Goal: Task Accomplishment & Management: Complete application form

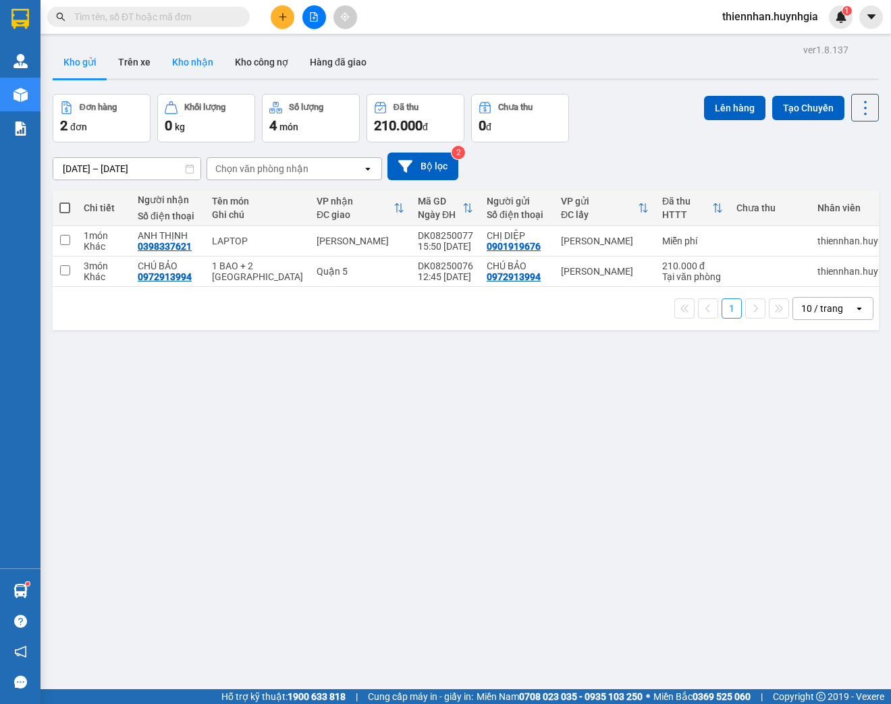
click at [183, 67] on button "Kho nhận" at bounding box center [192, 62] width 63 height 32
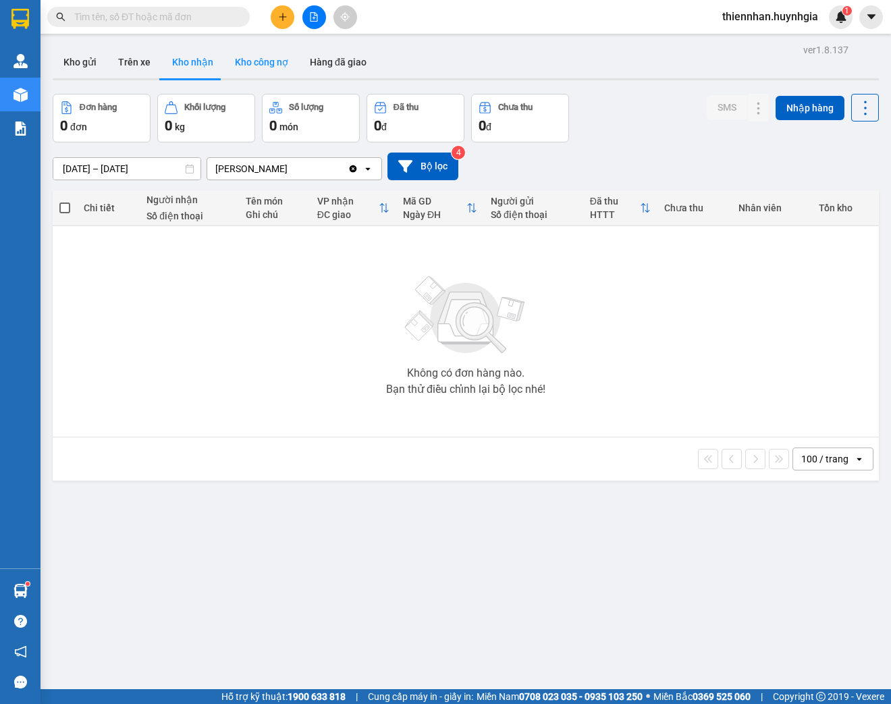
click at [267, 67] on button "Kho công nợ" at bounding box center [261, 62] width 75 height 32
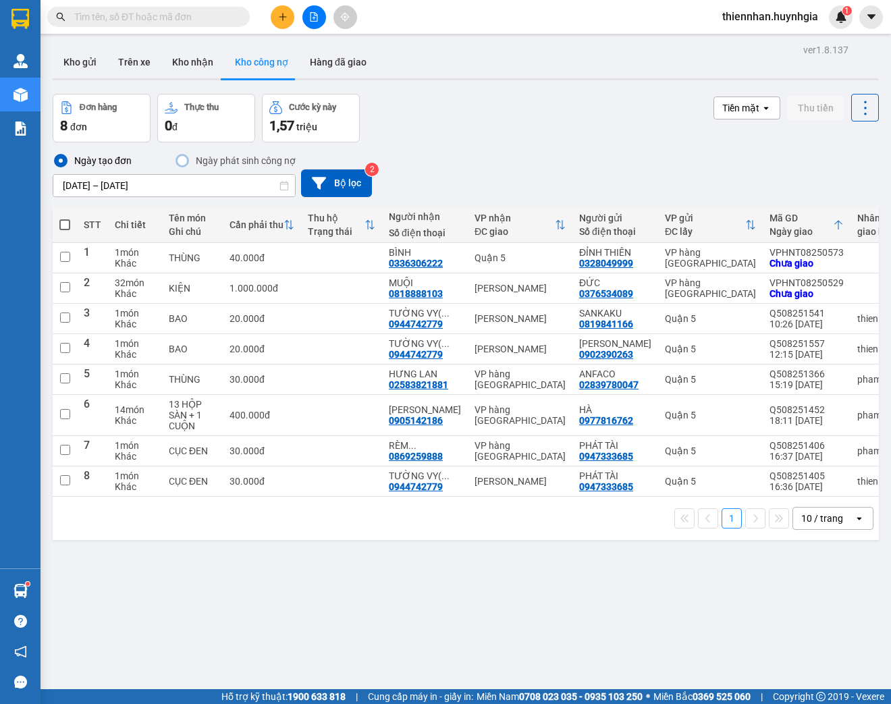
click at [92, 11] on input "text" at bounding box center [153, 16] width 159 height 15
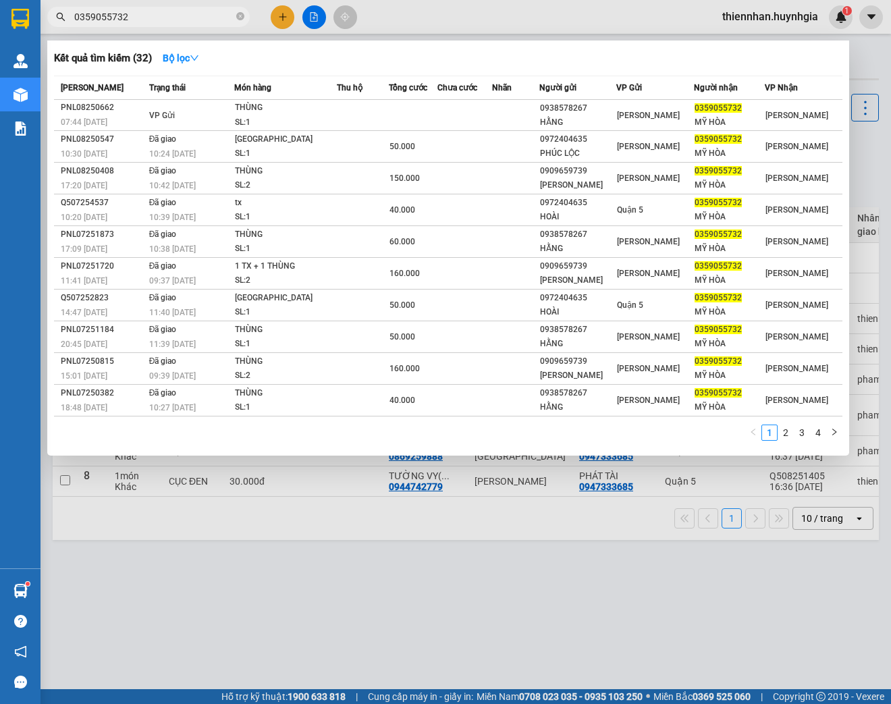
type input "0359055732"
click at [871, 49] on div at bounding box center [445, 352] width 891 height 704
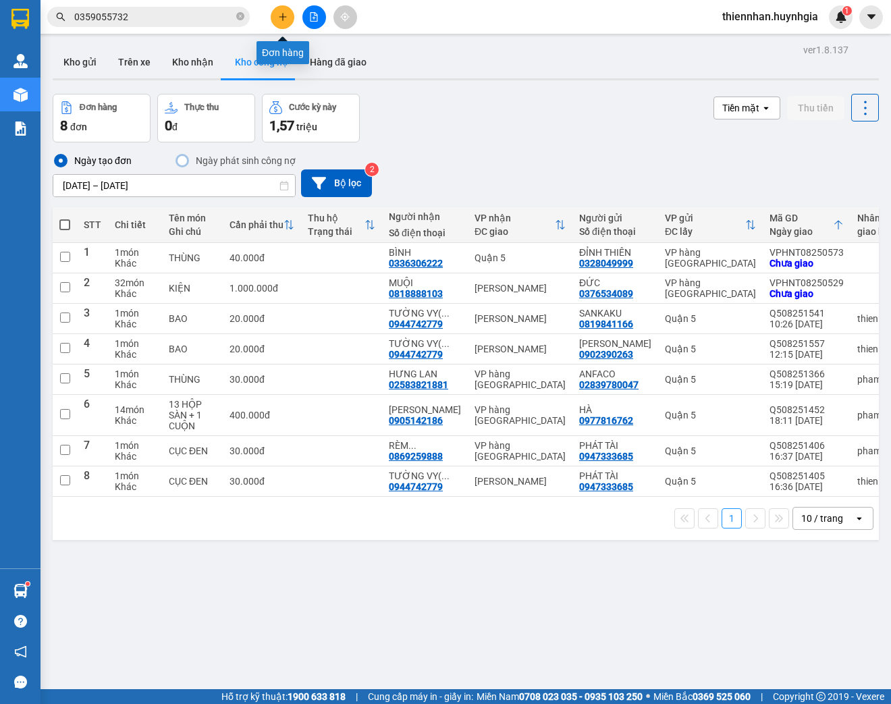
click at [283, 18] on icon "plus" at bounding box center [282, 16] width 9 height 9
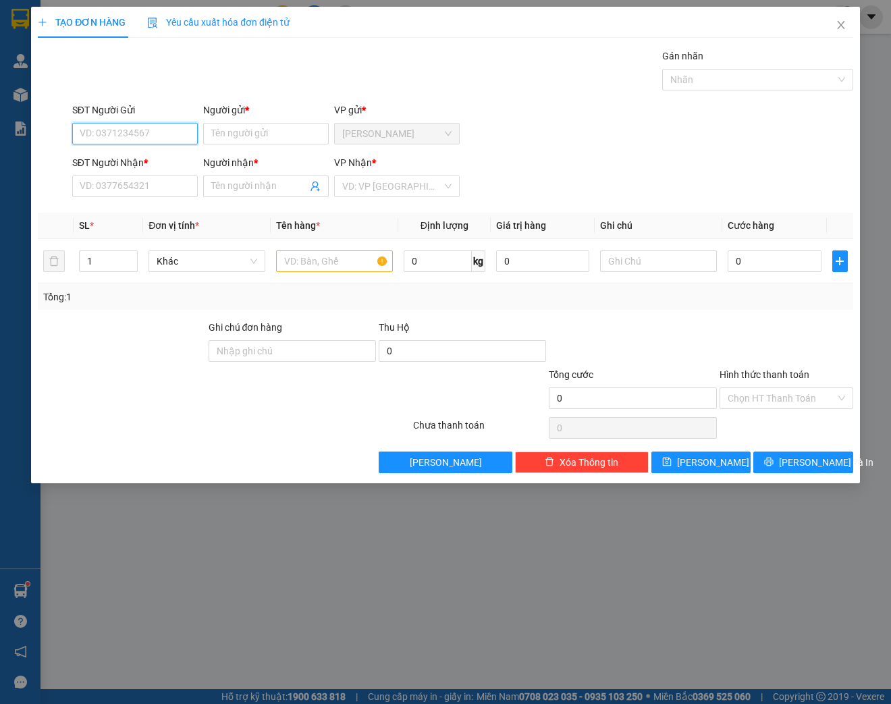
click at [151, 138] on input "SĐT Người Gửi" at bounding box center [135, 134] width 126 height 22
click at [128, 132] on input "SĐT Người Gửi" at bounding box center [135, 134] width 126 height 22
type input "0917372200"
click at [137, 159] on div "0917372200 - [PERSON_NAME]" at bounding box center [146, 160] width 133 height 15
type input "[PERSON_NAME]"
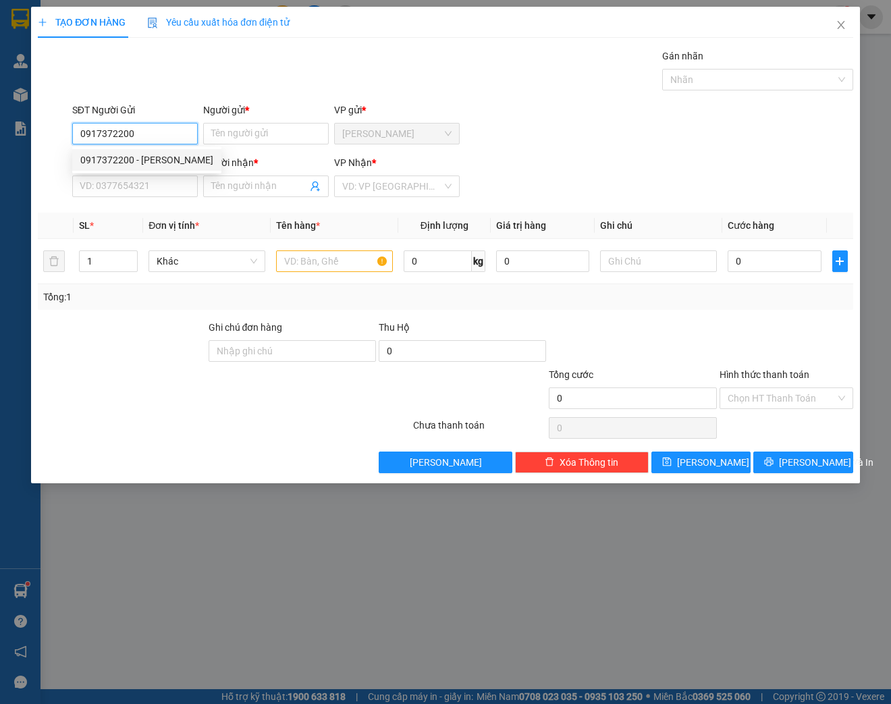
type input "0855306148"
type input "QUỲNH MY"
type input "0917372200"
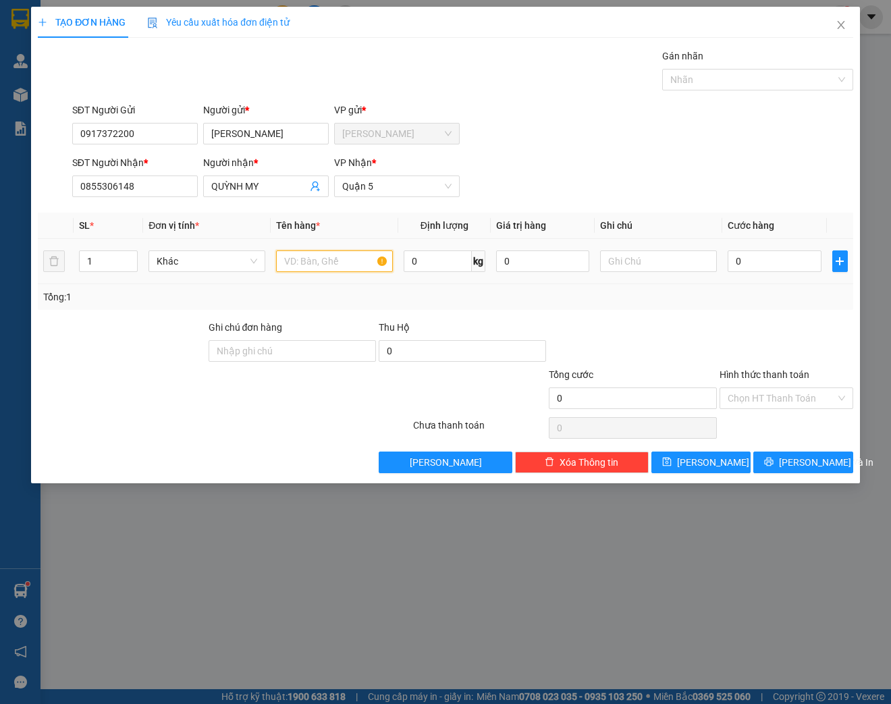
drag, startPoint x: 331, startPoint y: 259, endPoint x: 344, endPoint y: 262, distance: 13.8
click at [331, 259] on input "text" at bounding box center [334, 261] width 117 height 22
type input "[GEOGRAPHIC_DATA]"
click at [656, 259] on input "text" at bounding box center [658, 261] width 117 height 22
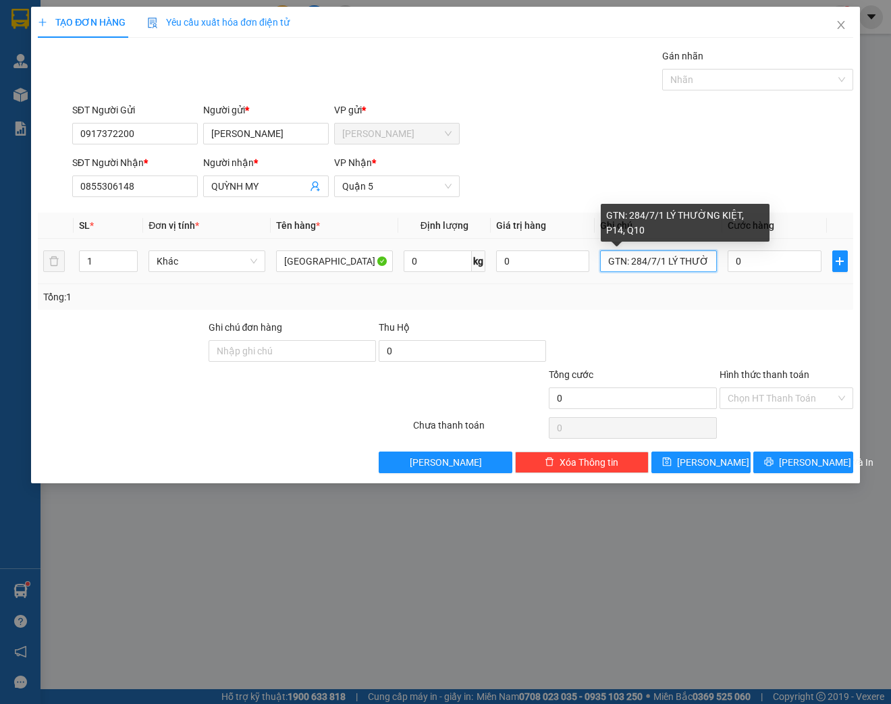
click at [629, 260] on input "GTN: 284/7/1 LÝ THƯỜNG KIỆT, P14, Q10" at bounding box center [658, 261] width 117 height 22
click at [648, 257] on input "GTN:THU 50, ĐC: 284/7/1 [PERSON_NAME], P14, Q10" at bounding box center [658, 261] width 117 height 22
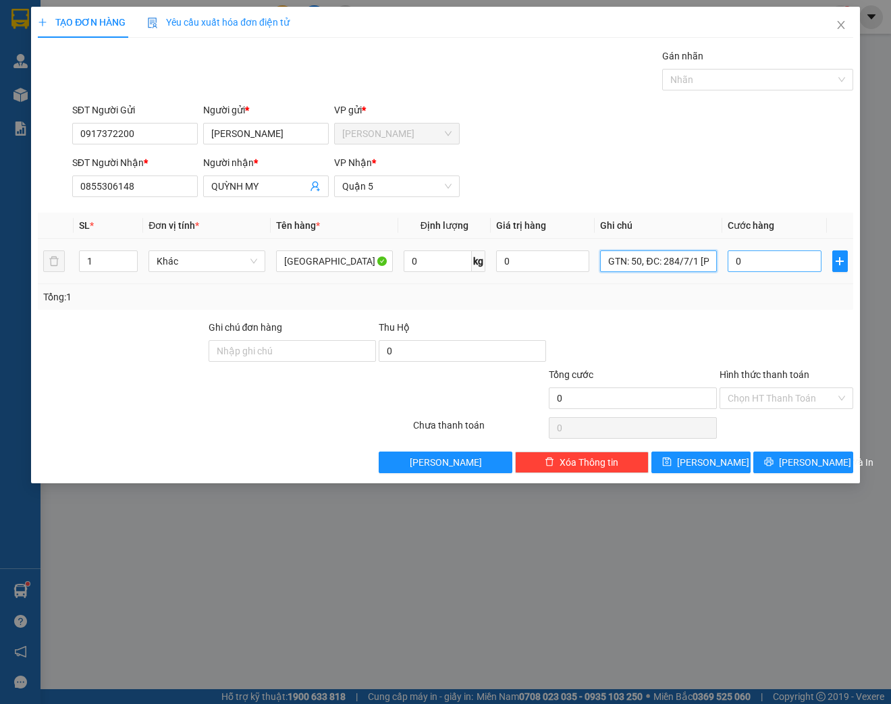
type input "GTN: 50, ĐC: 284/7/1 [PERSON_NAME], P14, Q10"
click at [758, 262] on input "0" at bounding box center [773, 261] width 93 height 22
type input "4"
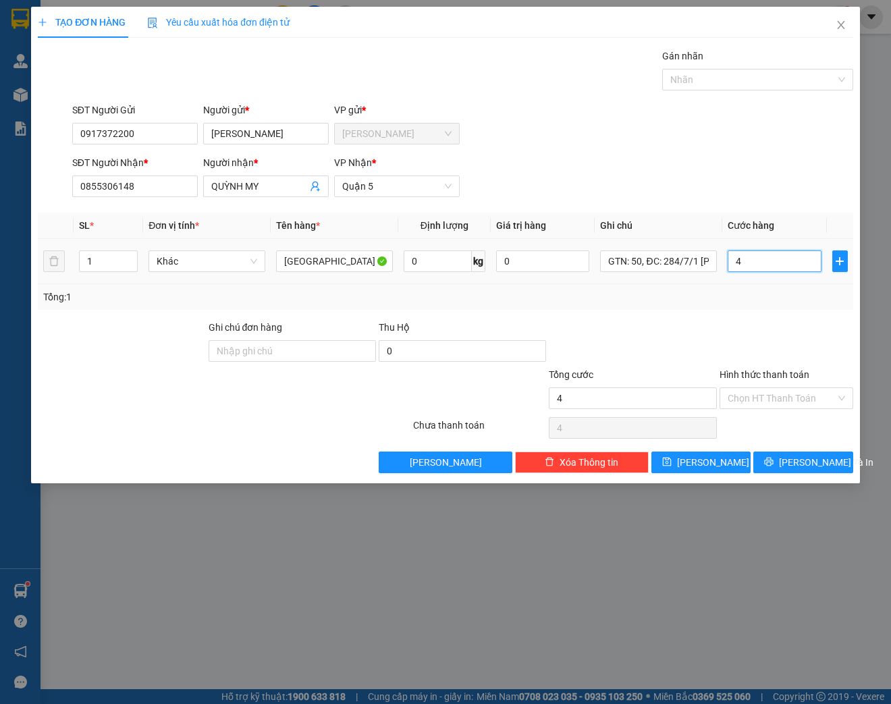
type input "40"
type input "400"
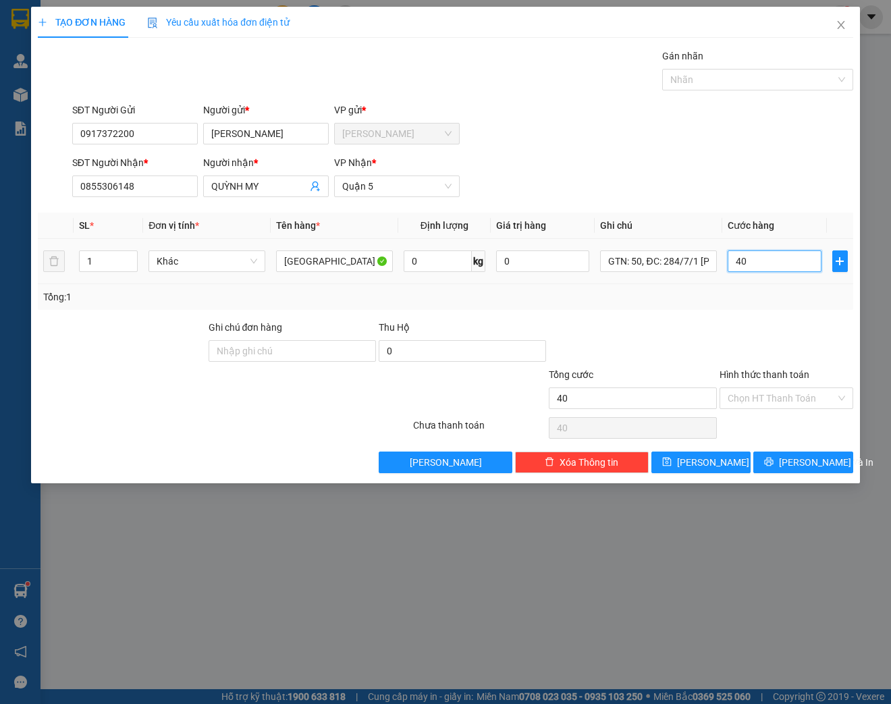
type input "400"
type input "4.000"
type input "40.000"
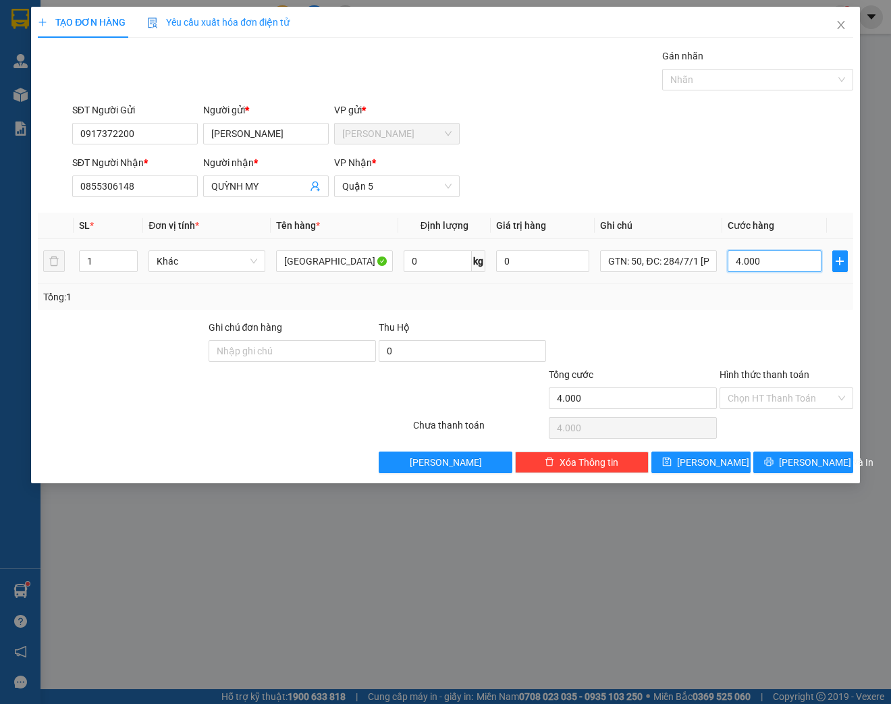
type input "40.000"
type input "400.000"
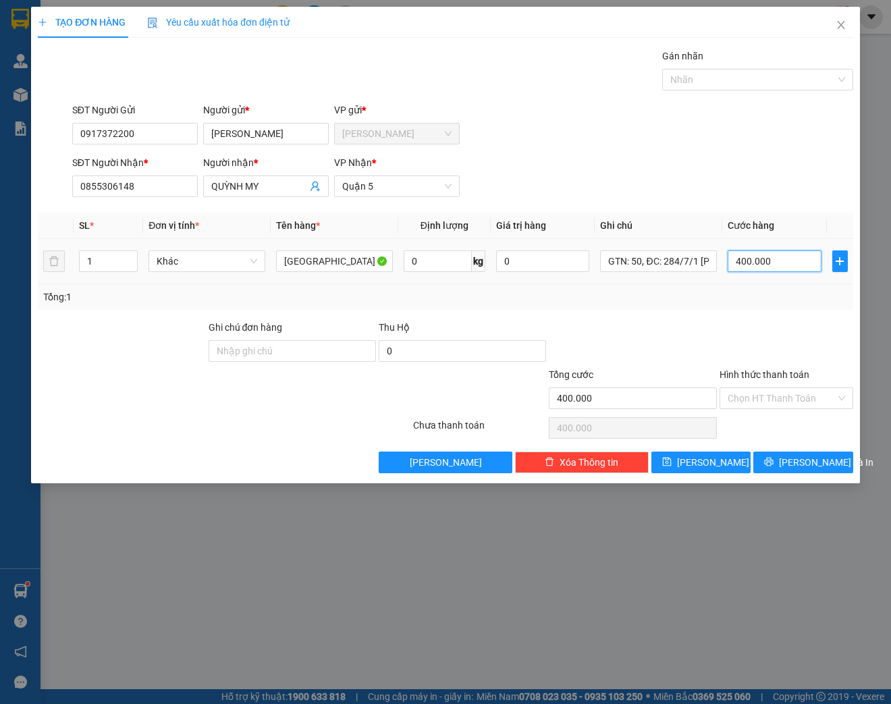
type input "40.000"
click at [787, 400] on input "Hình thức thanh toán" at bounding box center [781, 398] width 108 height 20
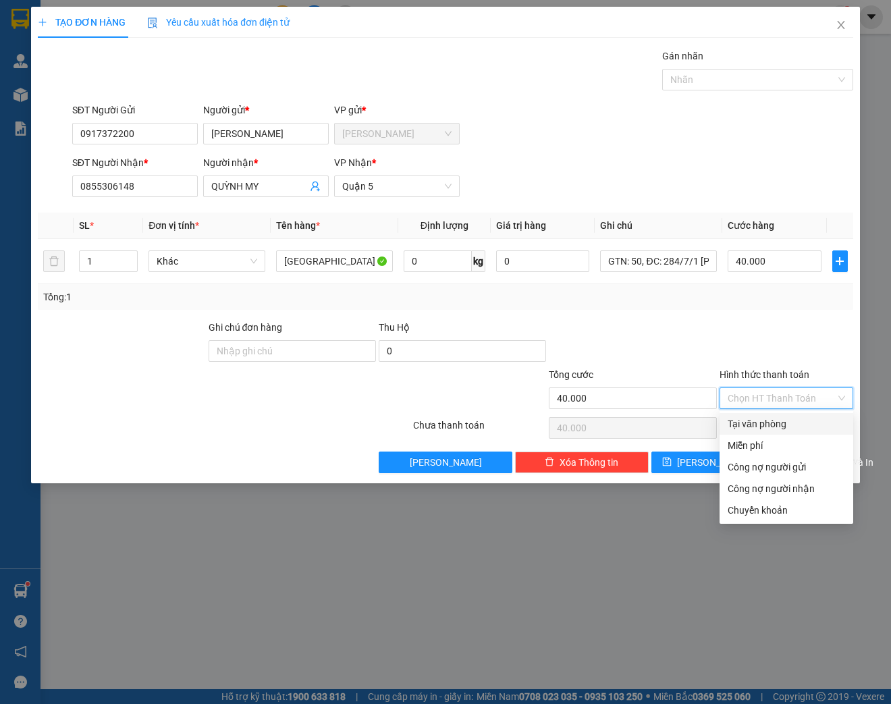
click at [776, 424] on div "Tại văn phòng" at bounding box center [785, 423] width 117 height 15
type input "0"
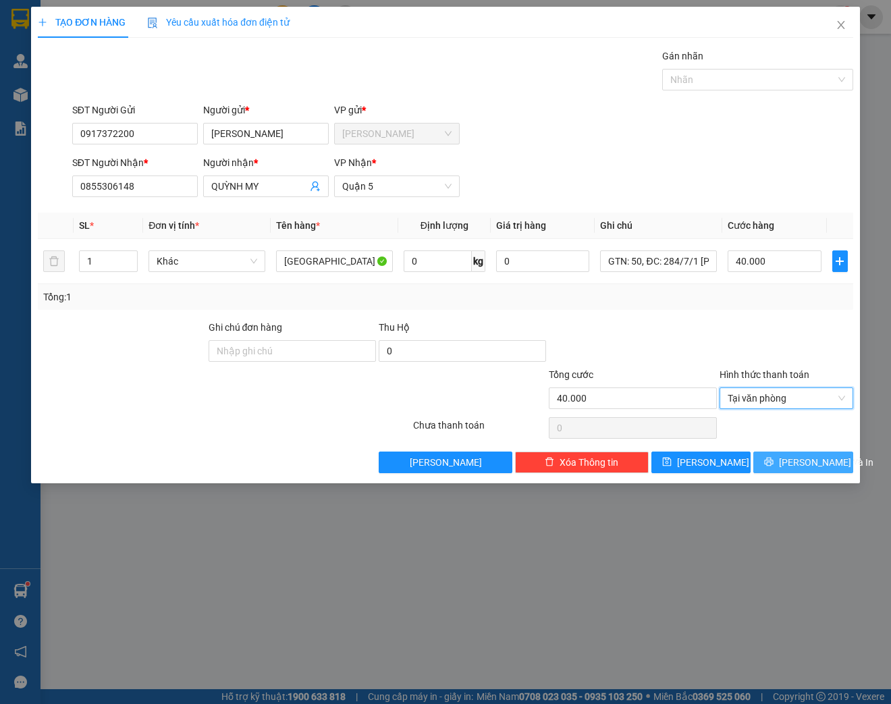
click at [823, 464] on span "[PERSON_NAME] và In" at bounding box center [826, 462] width 94 height 15
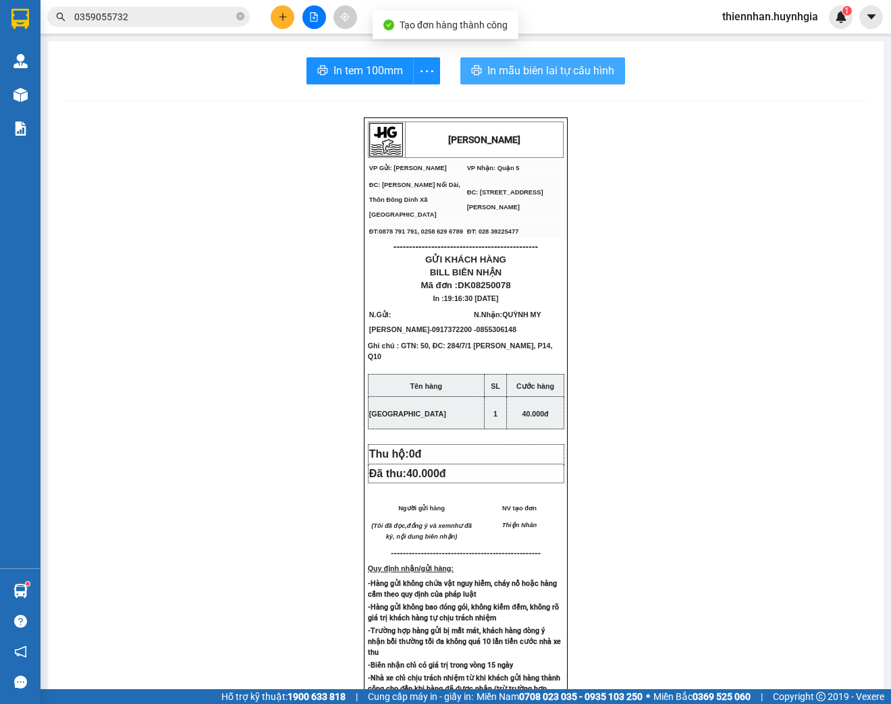
click at [599, 72] on span "In mẫu biên lai tự cấu hình" at bounding box center [550, 70] width 127 height 17
click at [420, 67] on icon "more" at bounding box center [426, 71] width 17 height 17
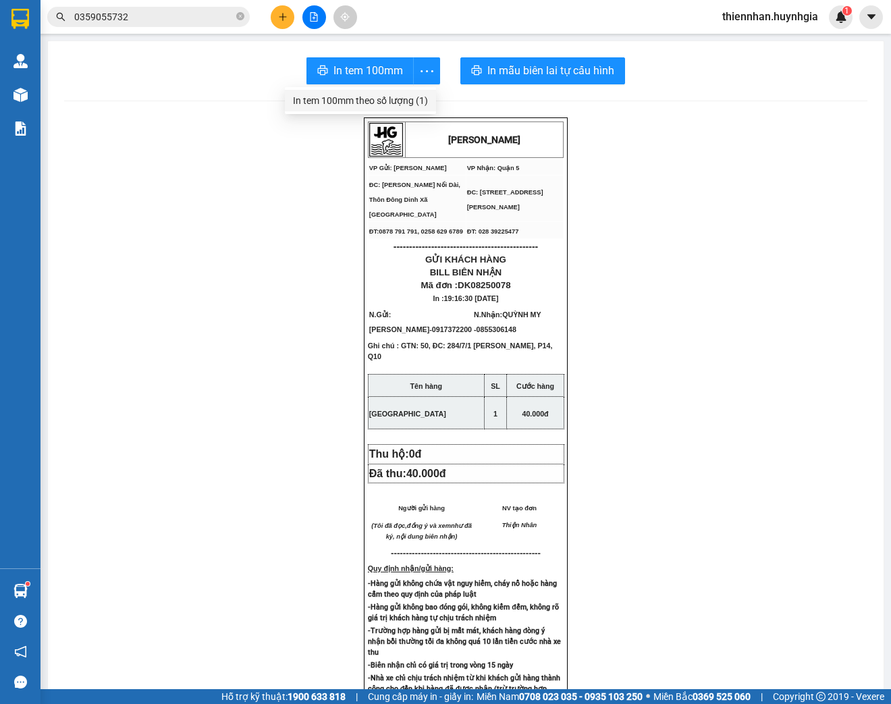
click at [407, 97] on div "In tem 100mm theo số lượng (1)" at bounding box center [360, 100] width 135 height 15
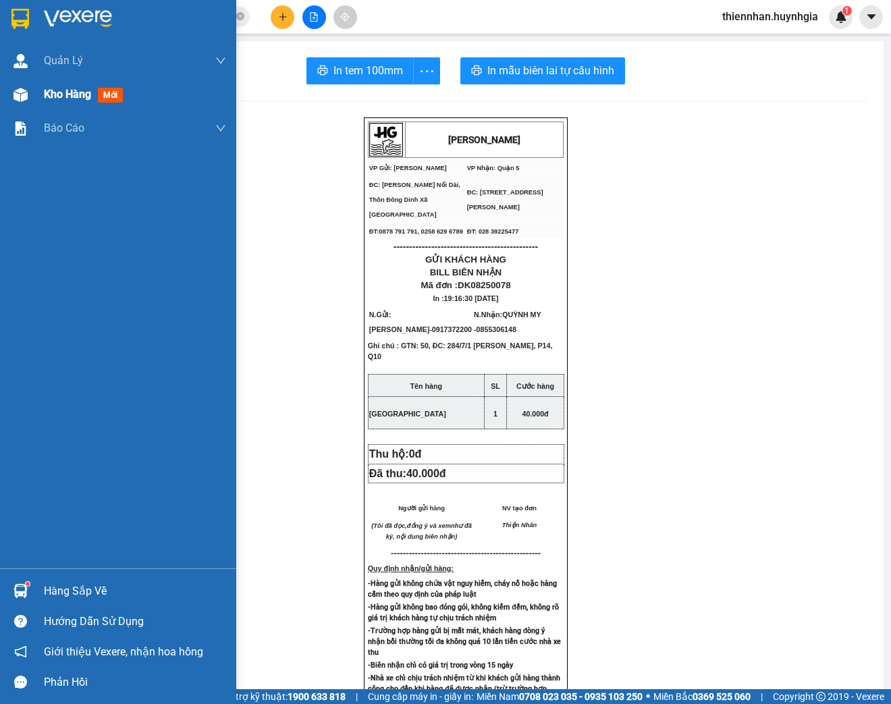
click at [54, 97] on span "Kho hàng" at bounding box center [67, 94] width 47 height 13
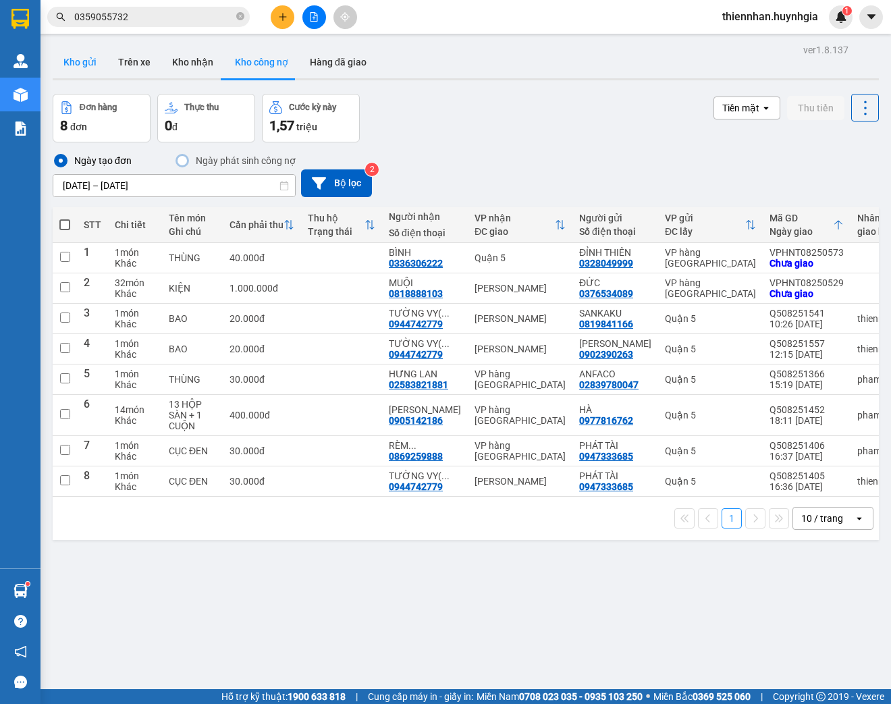
click at [80, 60] on button "Kho gửi" at bounding box center [80, 62] width 55 height 32
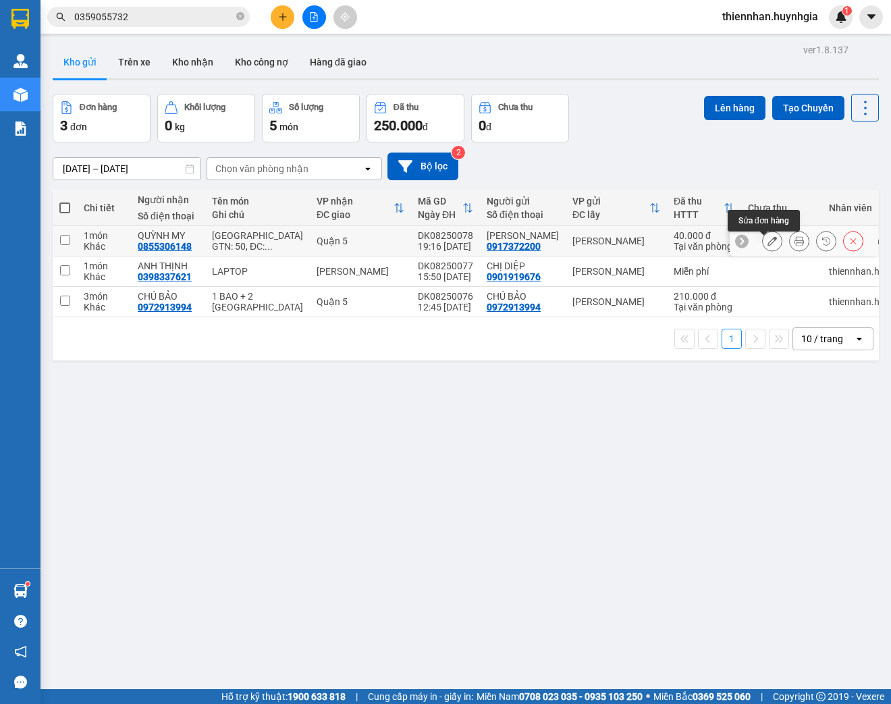
click at [767, 246] on icon at bounding box center [771, 240] width 9 height 9
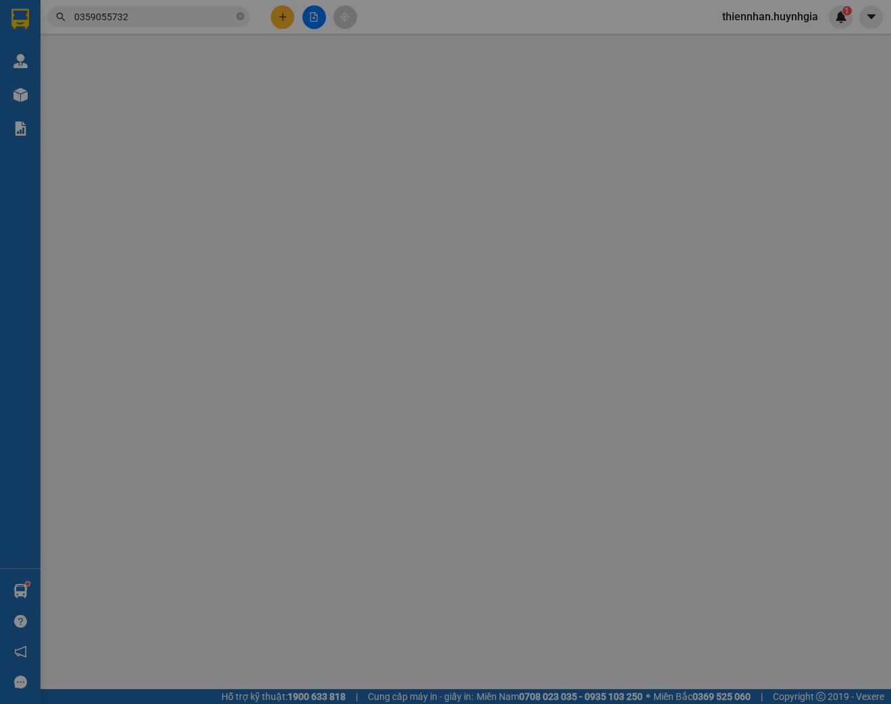
type input "0917372200"
type input "[PERSON_NAME]"
type input "0855306148"
type input "QUỲNH MY"
type input "40.000"
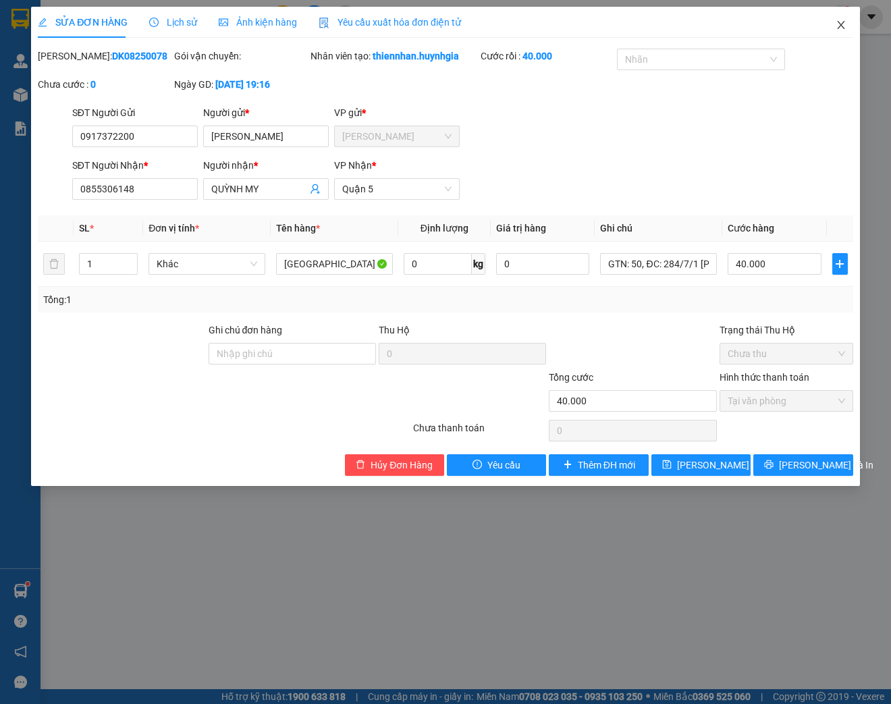
click at [843, 29] on icon "close" at bounding box center [840, 25] width 11 height 11
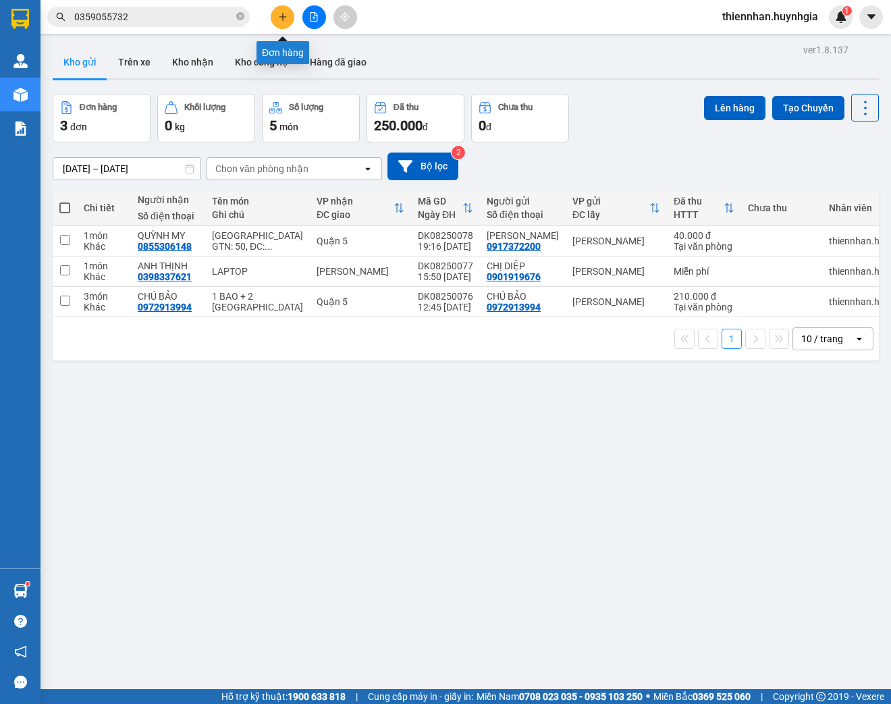
click at [286, 17] on icon "plus" at bounding box center [282, 16] width 9 height 9
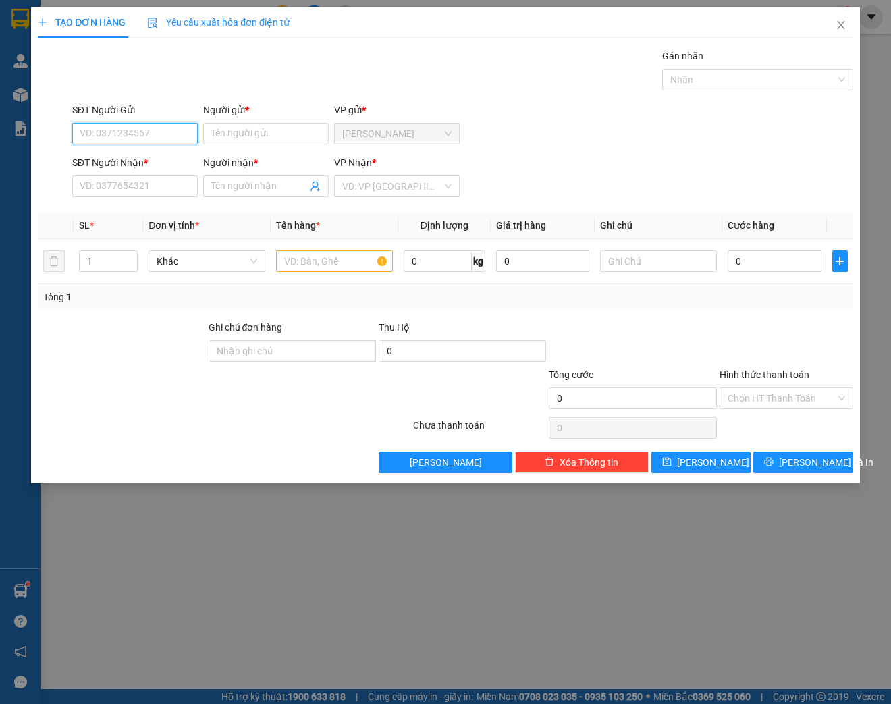
click at [143, 130] on input "SĐT Người Gửi" at bounding box center [135, 134] width 126 height 22
click at [155, 135] on input "SĐT Người Gửi" at bounding box center [135, 134] width 126 height 22
type input "0902551043"
click at [157, 154] on div "0902551043 - CHỊ [PERSON_NAME]" at bounding box center [155, 160] width 150 height 15
type input "CHỊ [PERSON_NAME]"
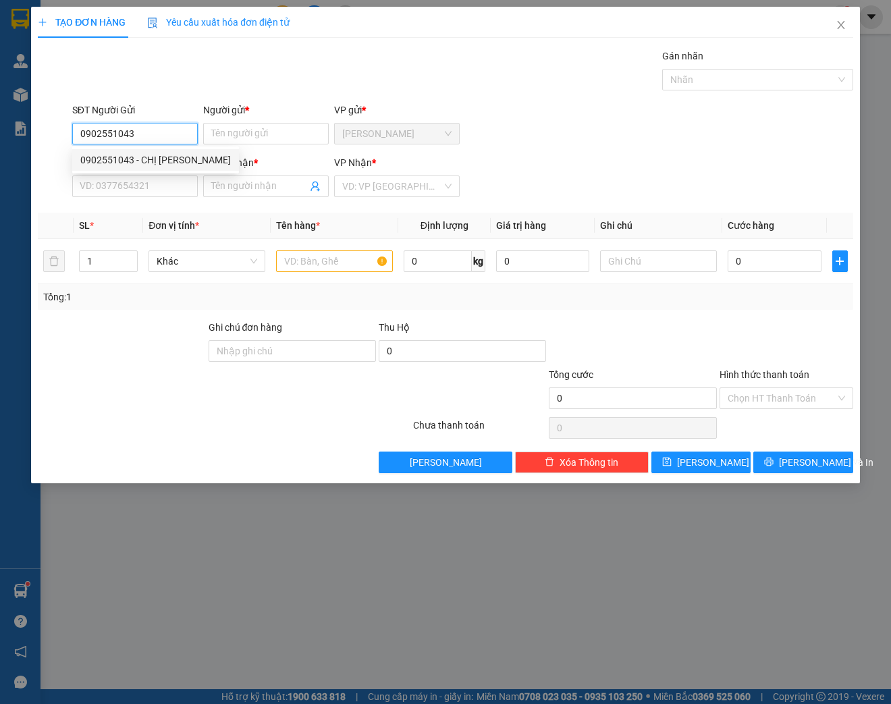
type input "0000000000"
type input "THIÊN"
type input "0902551043"
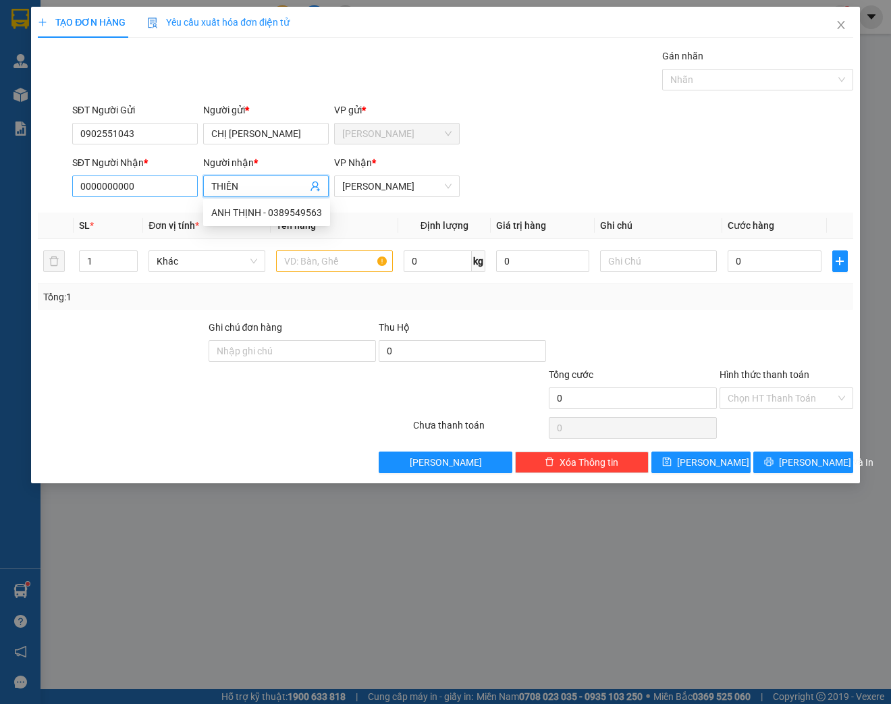
drag, startPoint x: 252, startPoint y: 186, endPoint x: 157, endPoint y: 188, distance: 95.8
click at [148, 188] on div "SĐT Người Nhận * 0000000000 Người nhận * THIÊN VP Nhận * [PERSON_NAME]" at bounding box center [463, 178] width 786 height 47
click at [161, 186] on input "0000000000" at bounding box center [135, 186] width 126 height 22
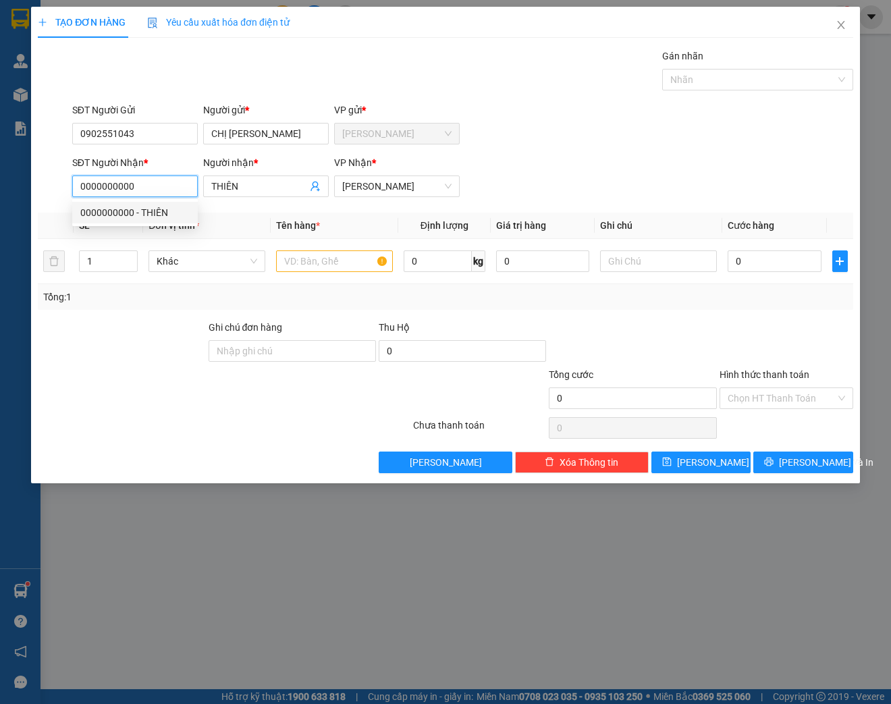
drag, startPoint x: 161, startPoint y: 186, endPoint x: 74, endPoint y: 200, distance: 88.1
click at [74, 200] on body "Kết quả tìm kiếm ( 32 ) Bộ lọc Mã ĐH Trạng thái Món hàng Thu hộ Tổng cước Chưa …" at bounding box center [445, 352] width 891 height 704
type input "0902551043"
click at [175, 210] on div "0902551043 - CHỊ [PERSON_NAME]" at bounding box center [155, 212] width 150 height 15
type input "CHỊ [PERSON_NAME]"
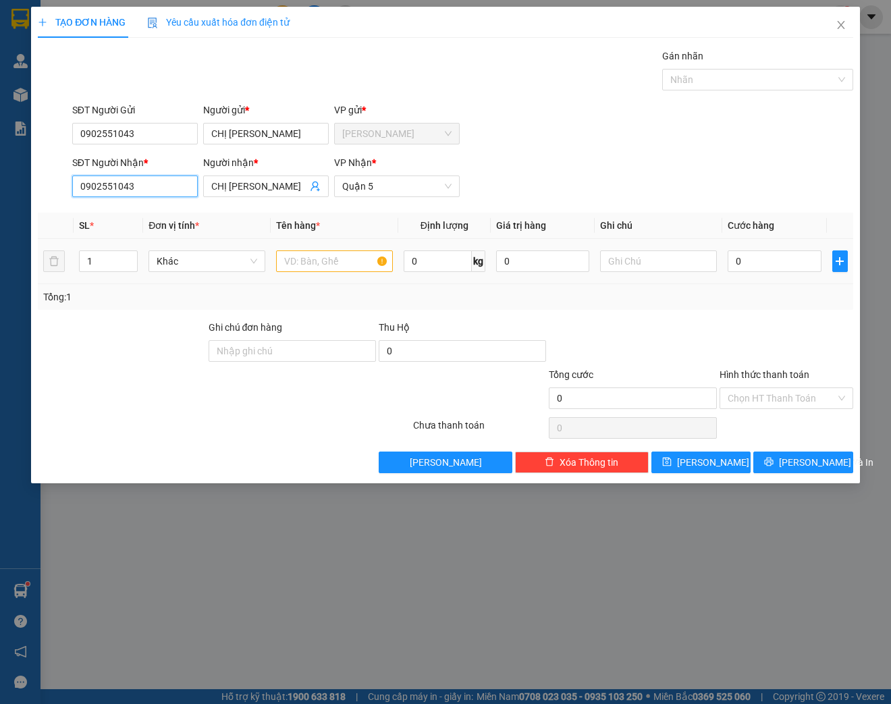
type input "0902551043"
click at [304, 261] on input "text" at bounding box center [334, 261] width 117 height 22
type input "[GEOGRAPHIC_DATA]"
click at [797, 388] on input "Hình thức thanh toán" at bounding box center [781, 398] width 108 height 20
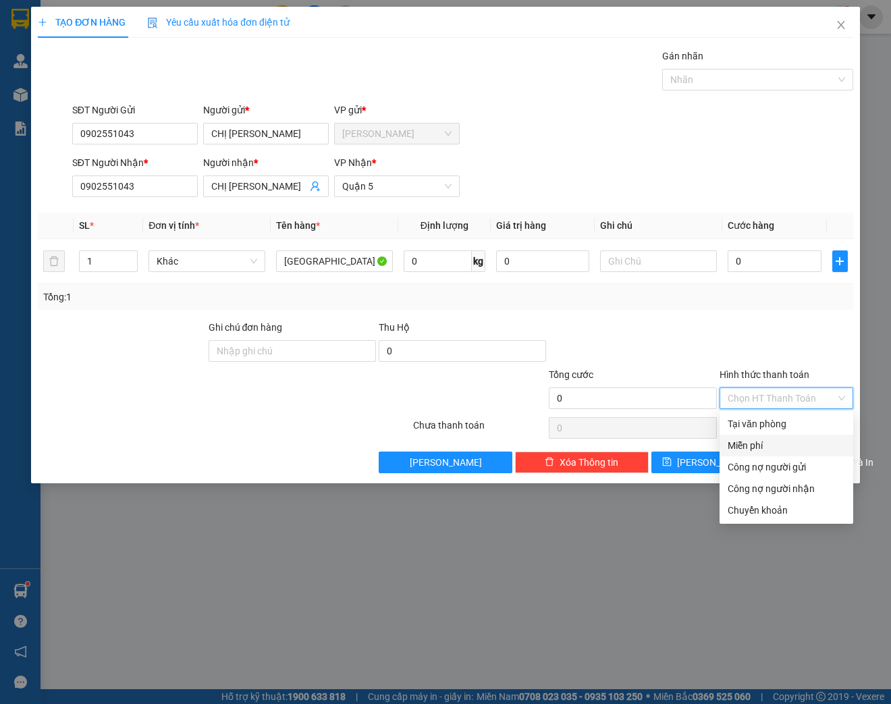
click at [777, 445] on div "Miễn phí" at bounding box center [785, 445] width 117 height 15
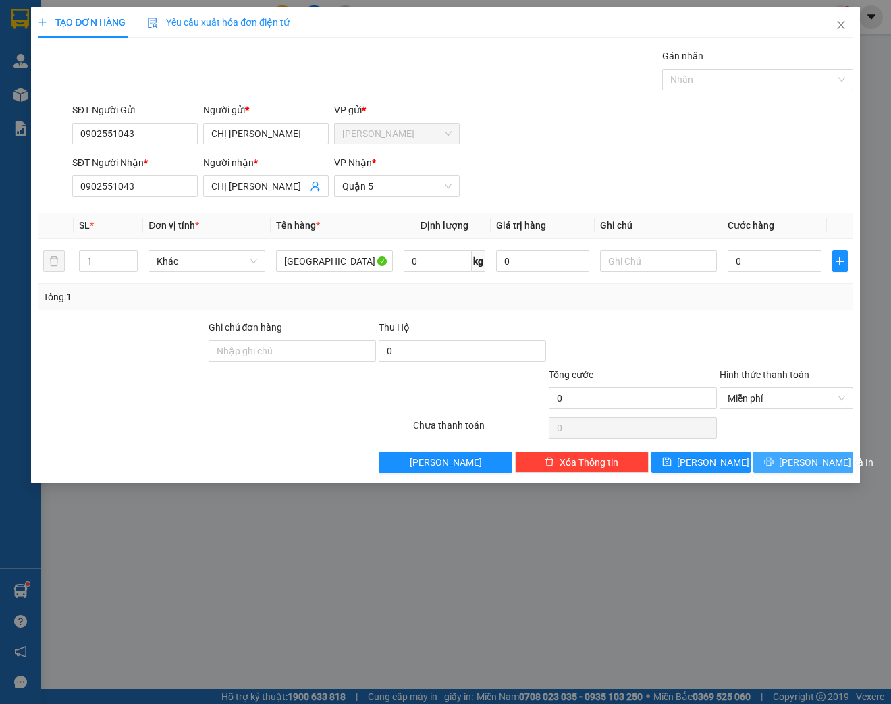
click at [815, 462] on span "[PERSON_NAME] và In" at bounding box center [826, 462] width 94 height 15
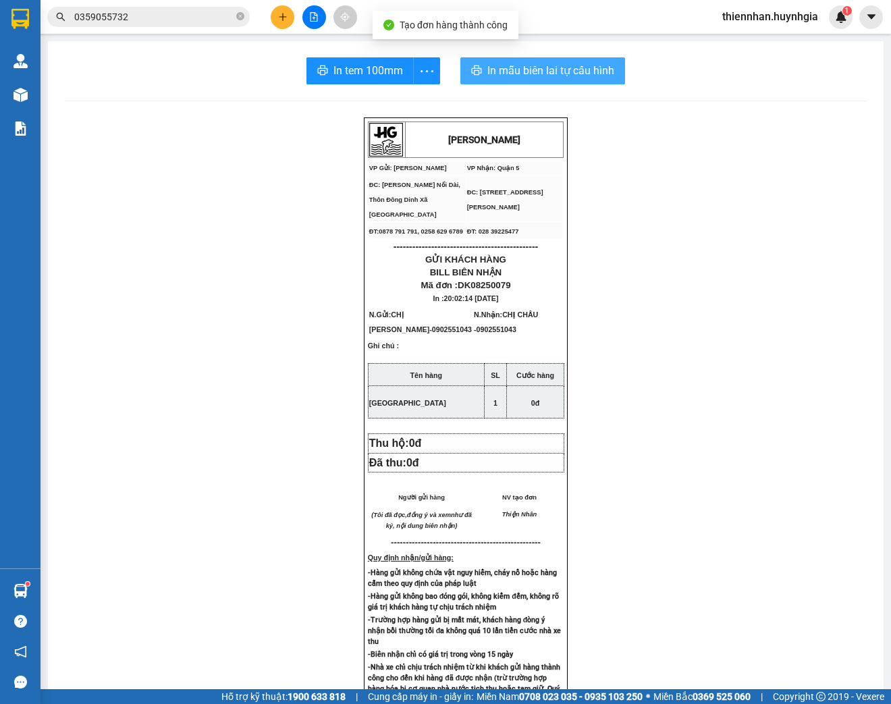
click at [570, 67] on span "In mẫu biên lai tự cấu hình" at bounding box center [550, 70] width 127 height 17
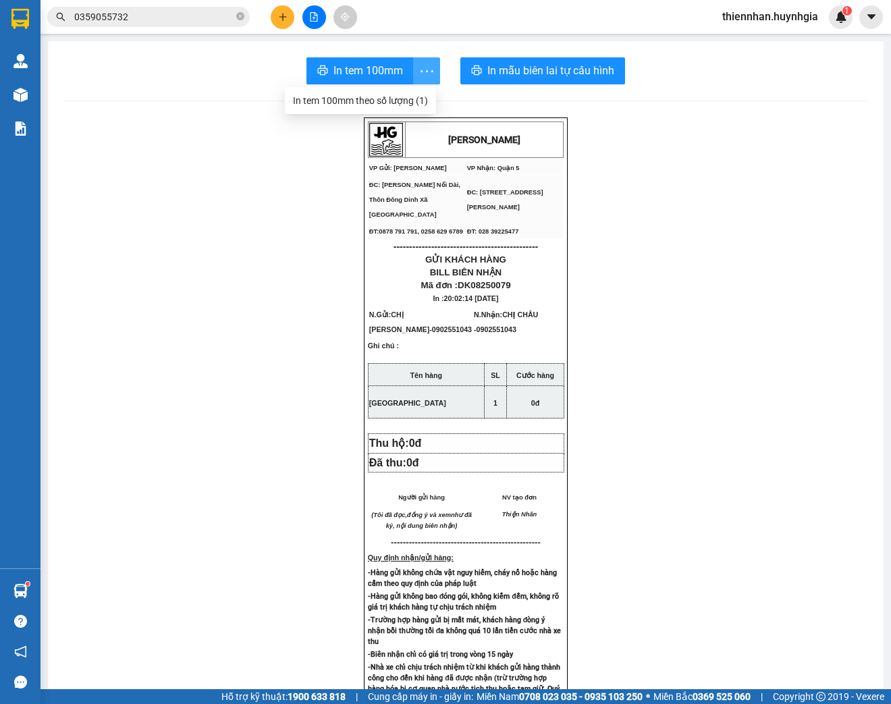
click at [428, 67] on icon "more" at bounding box center [426, 71] width 17 height 17
click at [420, 78] on icon "more" at bounding box center [426, 71] width 17 height 17
click at [422, 102] on div "In tem 100mm theo số lượng (1)" at bounding box center [360, 100] width 135 height 15
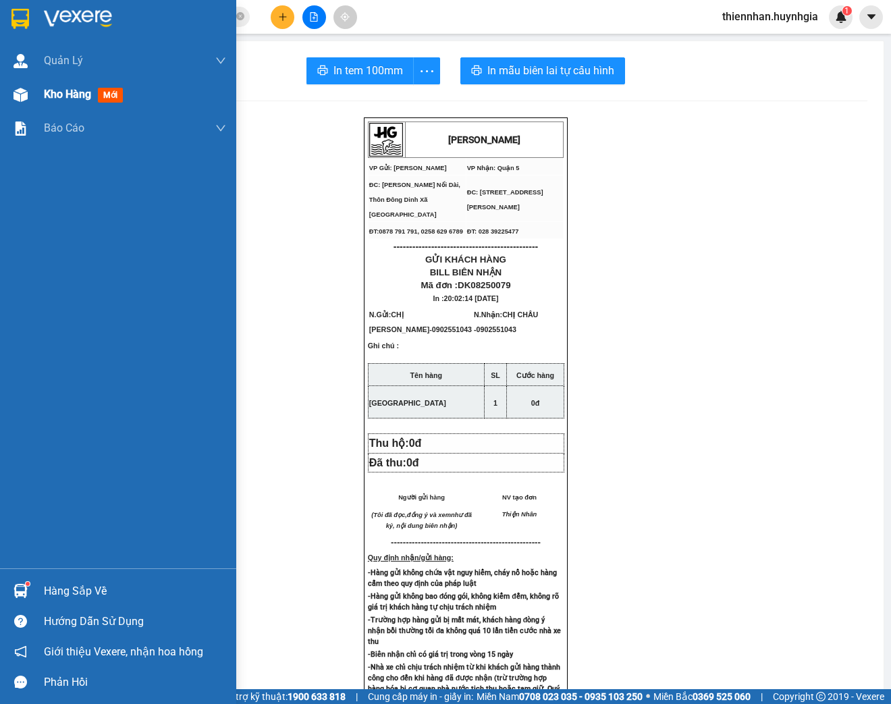
click at [49, 99] on span "Kho hàng" at bounding box center [67, 94] width 47 height 13
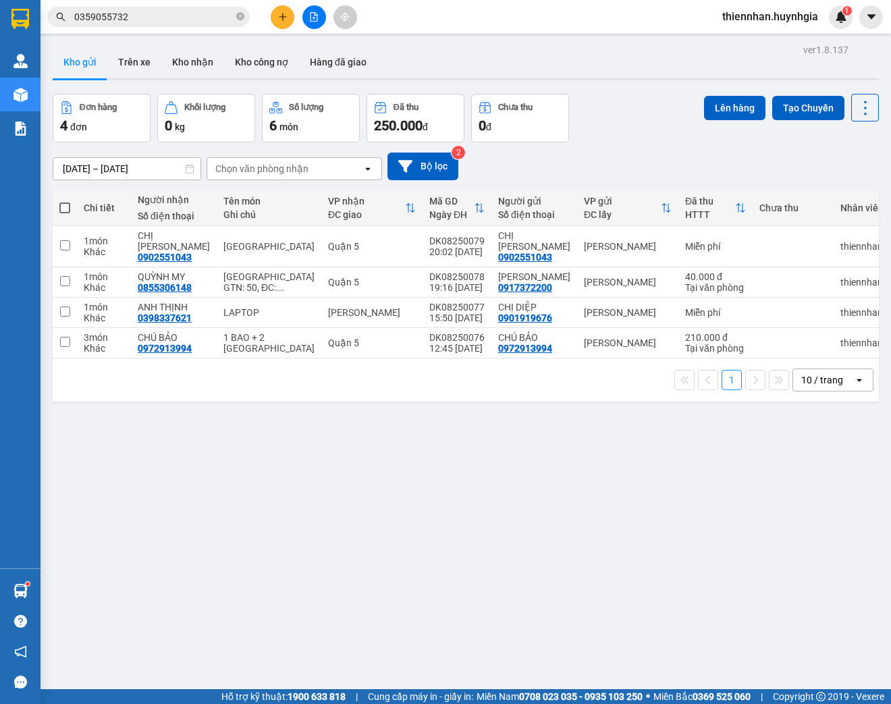
drag, startPoint x: 67, startPoint y: 207, endPoint x: 106, endPoint y: 226, distance: 43.5
click at [67, 207] on span at bounding box center [64, 207] width 11 height 11
click at [65, 201] on input "checkbox" at bounding box center [65, 201] width 0 height 0
checkbox input "true"
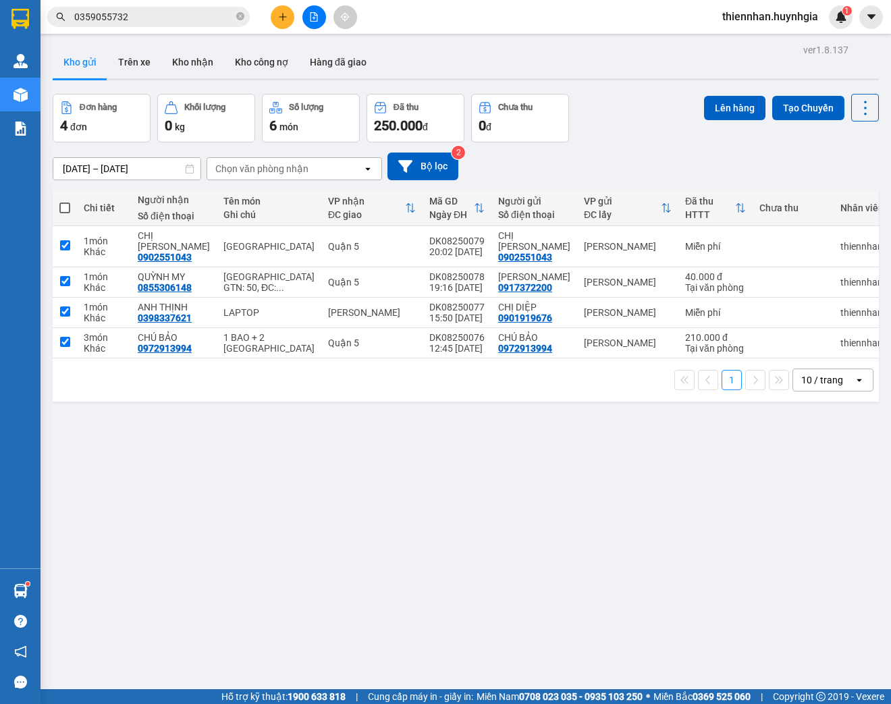
checkbox input "true"
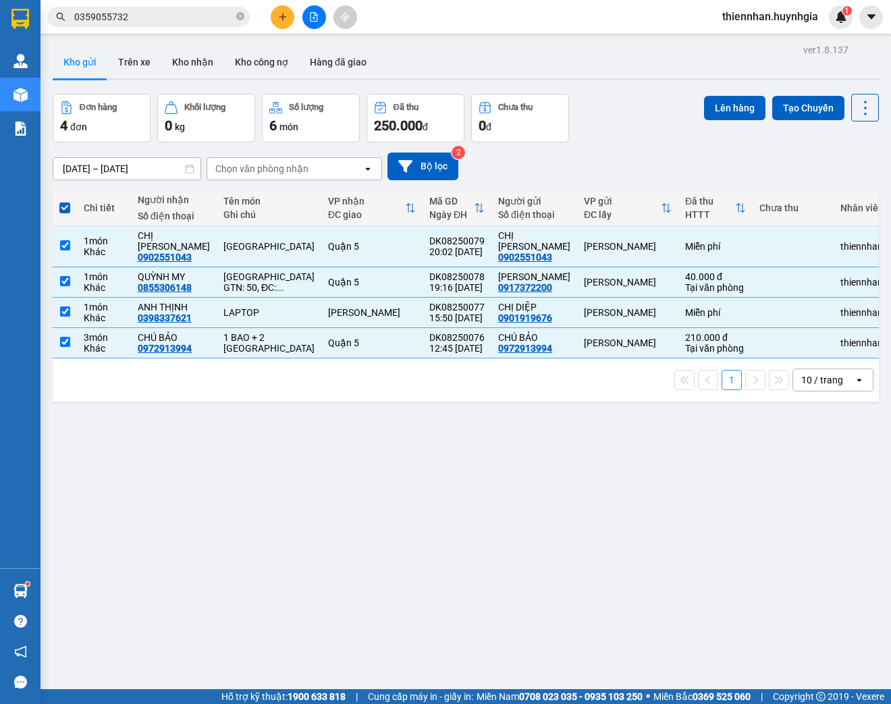
click at [300, 167] on div "Chọn văn phòng nhận" at bounding box center [261, 168] width 93 height 13
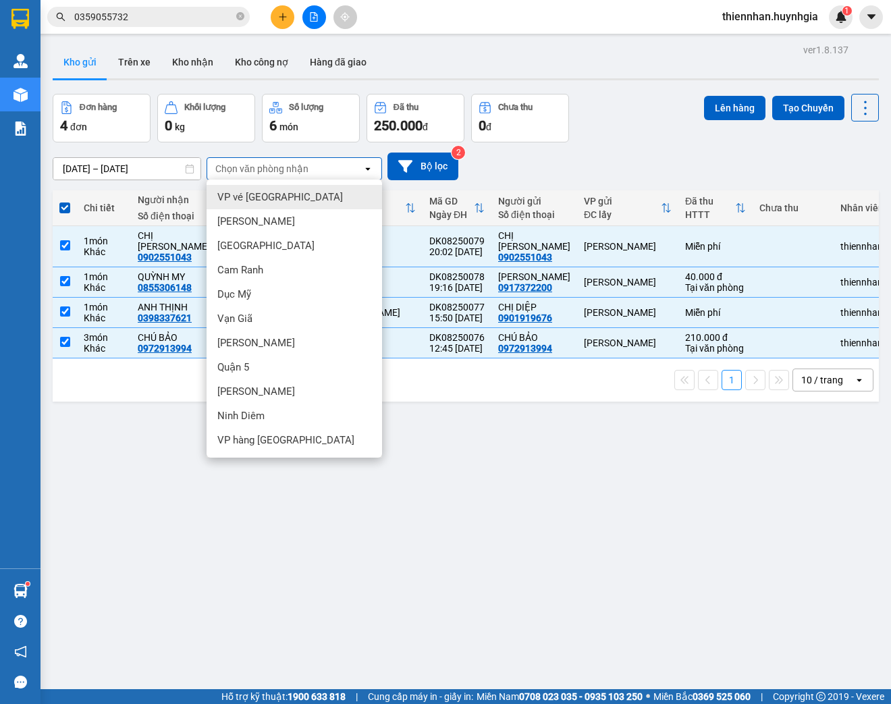
drag, startPoint x: 665, startPoint y: 157, endPoint x: 699, endPoint y: 136, distance: 39.3
click at [667, 156] on div "[DATE] – [DATE] Press the down arrow key to interact with the calendar and sele…" at bounding box center [466, 167] width 826 height 28
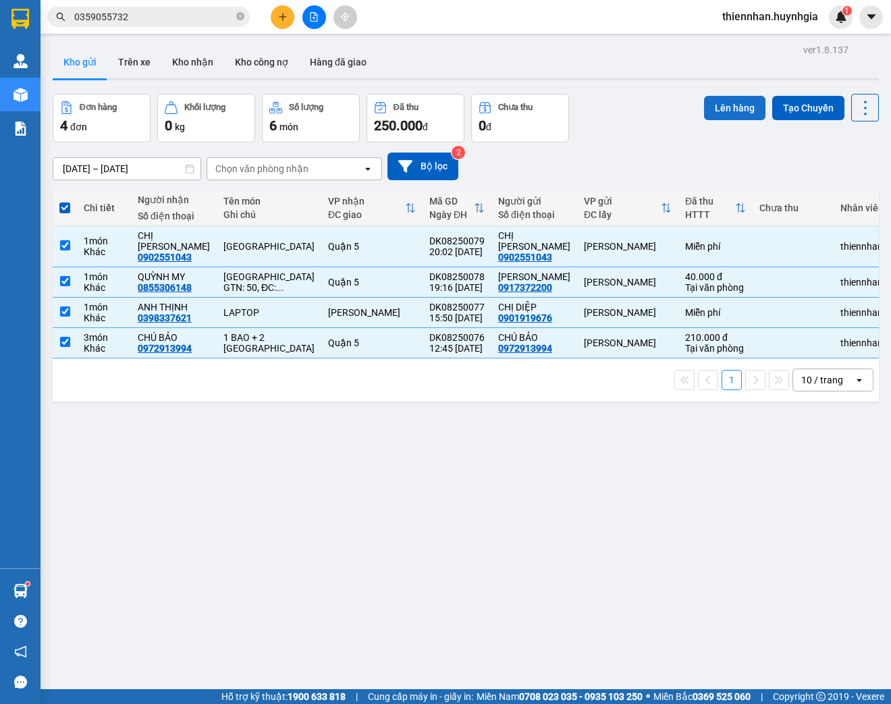
click at [729, 112] on button "Lên hàng" at bounding box center [734, 108] width 61 height 24
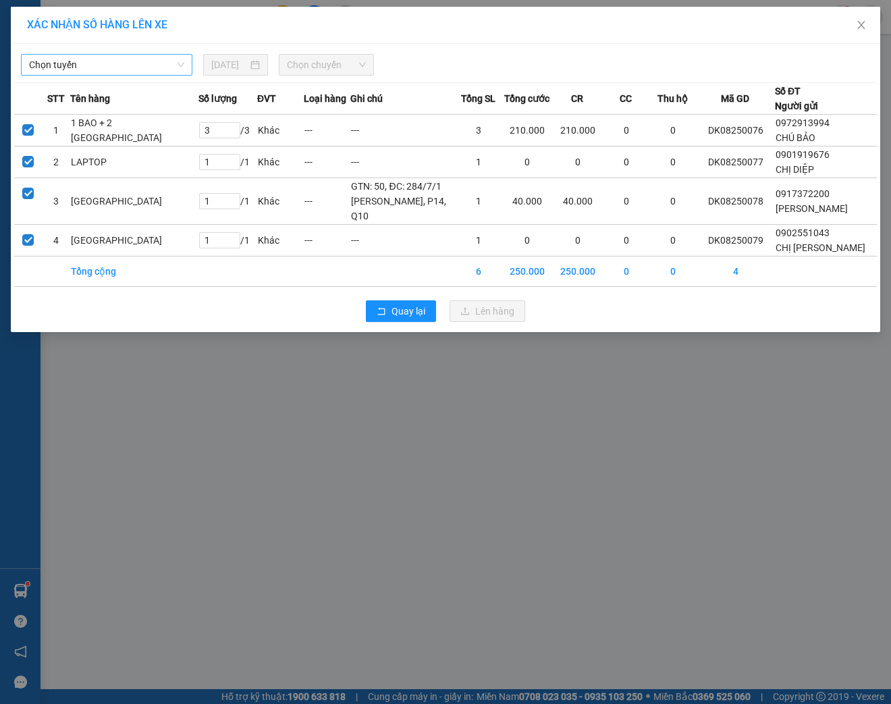
click at [108, 62] on span "Chọn tuyến" at bounding box center [106, 65] width 155 height 20
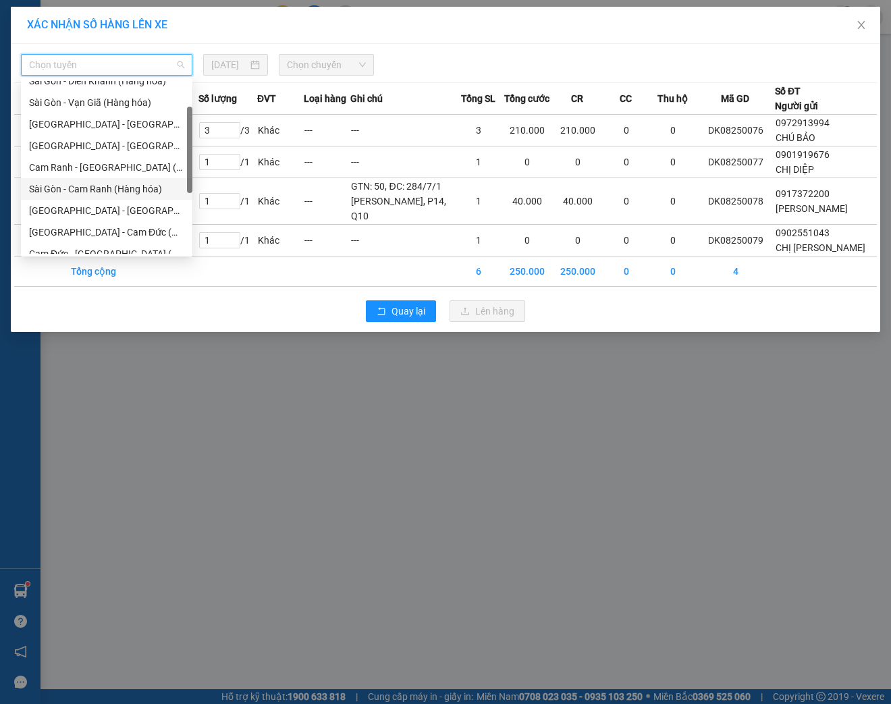
scroll to position [162, 0]
click at [80, 211] on div "Diên Khánh - [GEOGRAPHIC_DATA] (Hàng hóa)" at bounding box center [106, 210] width 155 height 15
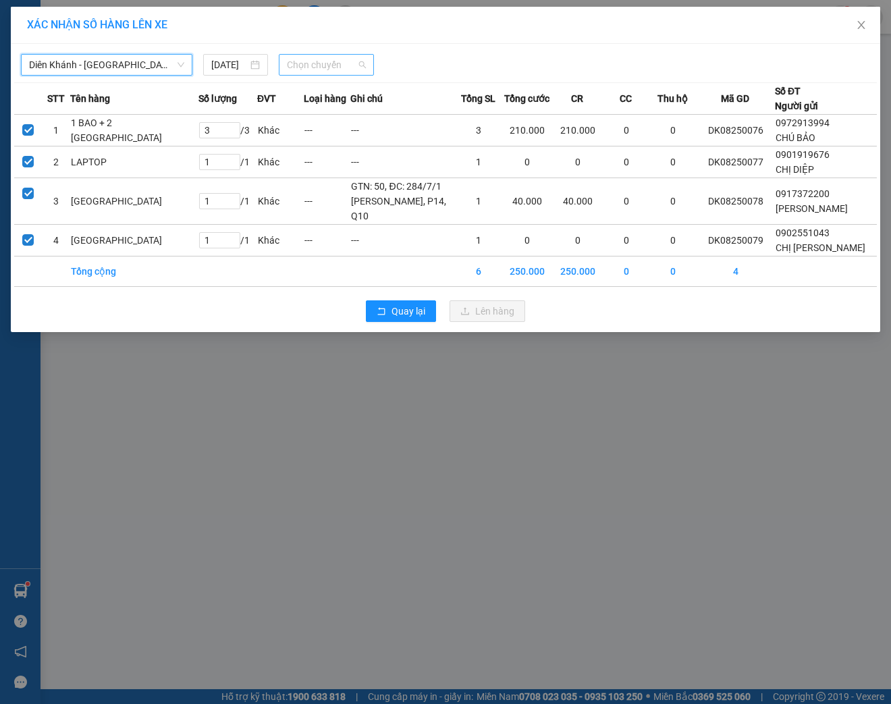
click at [321, 65] on span "Chọn chuyến" at bounding box center [326, 65] width 79 height 20
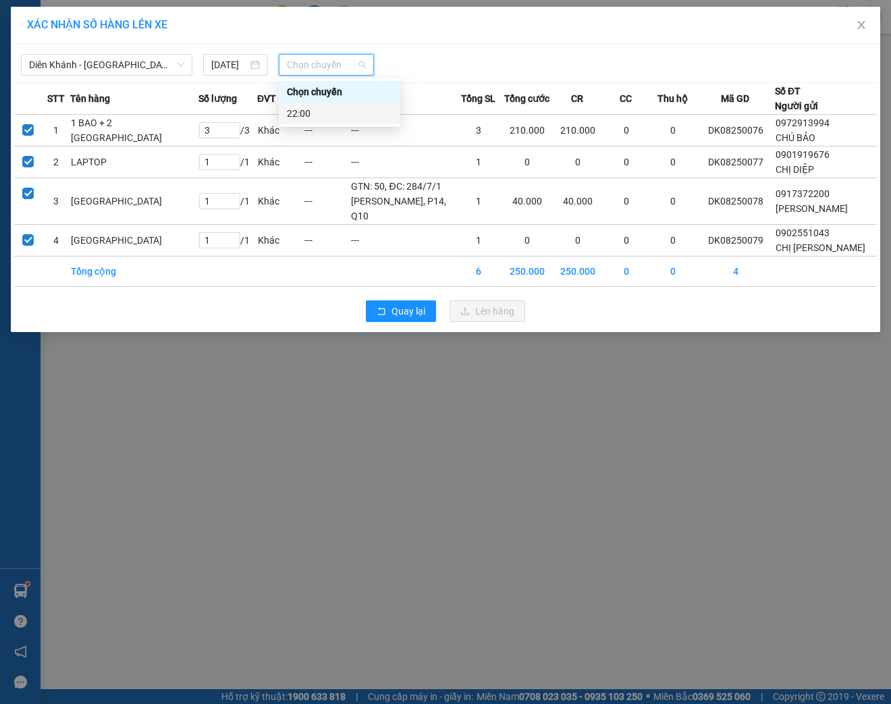
click at [300, 111] on div "22:00" at bounding box center [339, 113] width 105 height 15
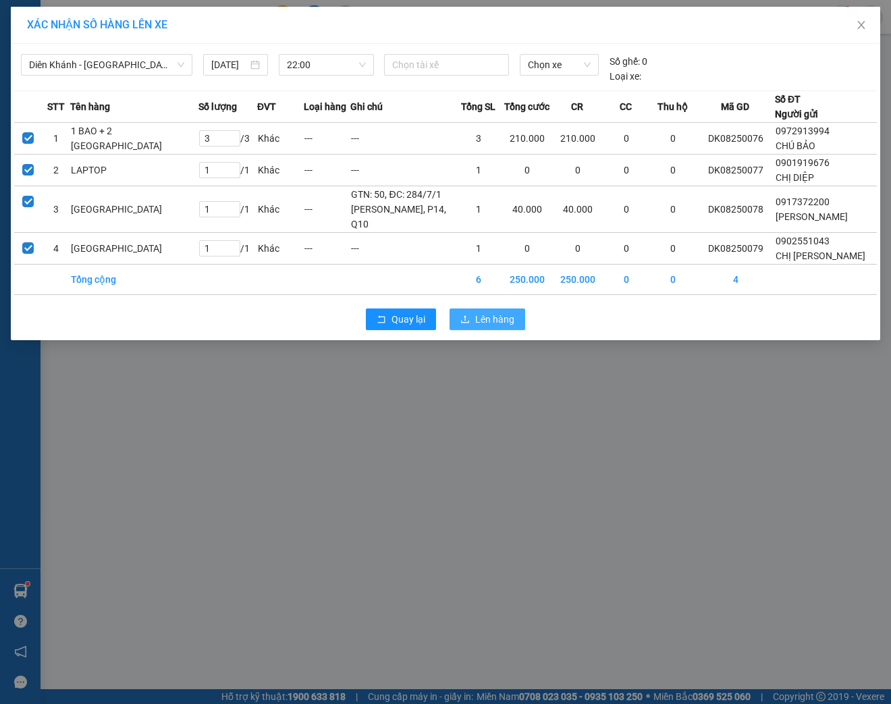
click at [496, 327] on span "Lên hàng" at bounding box center [494, 319] width 39 height 15
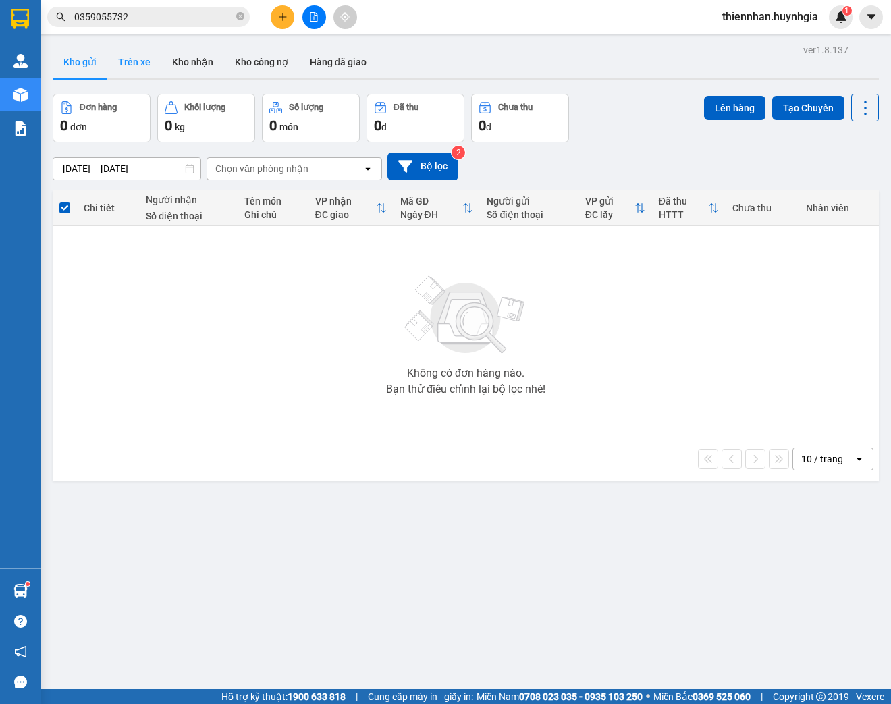
click at [134, 67] on button "Trên xe" at bounding box center [134, 62] width 54 height 32
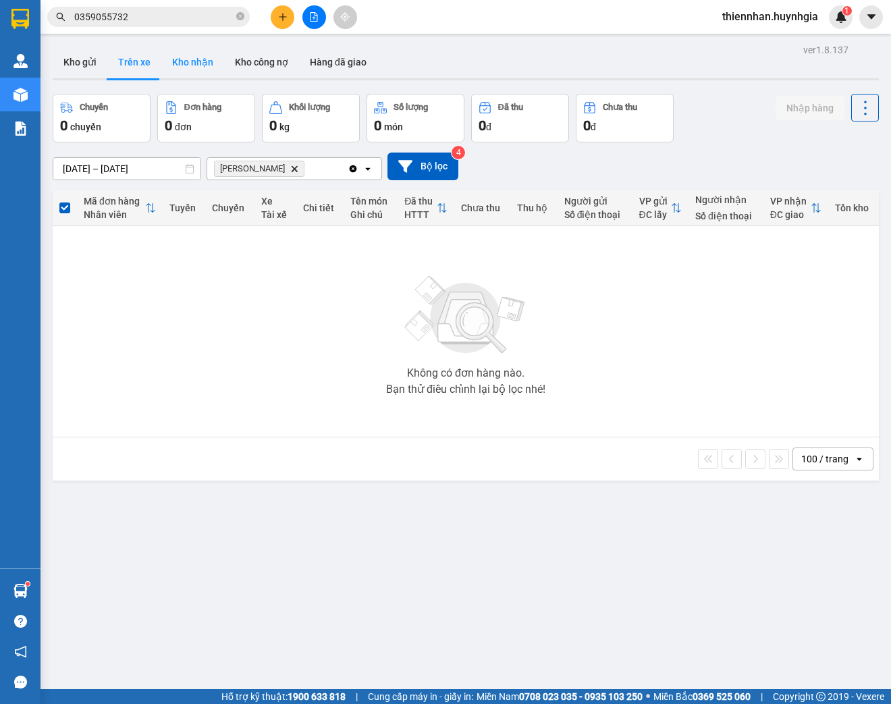
click at [184, 62] on button "Kho nhận" at bounding box center [192, 62] width 63 height 32
type input "[DATE] – [DATE]"
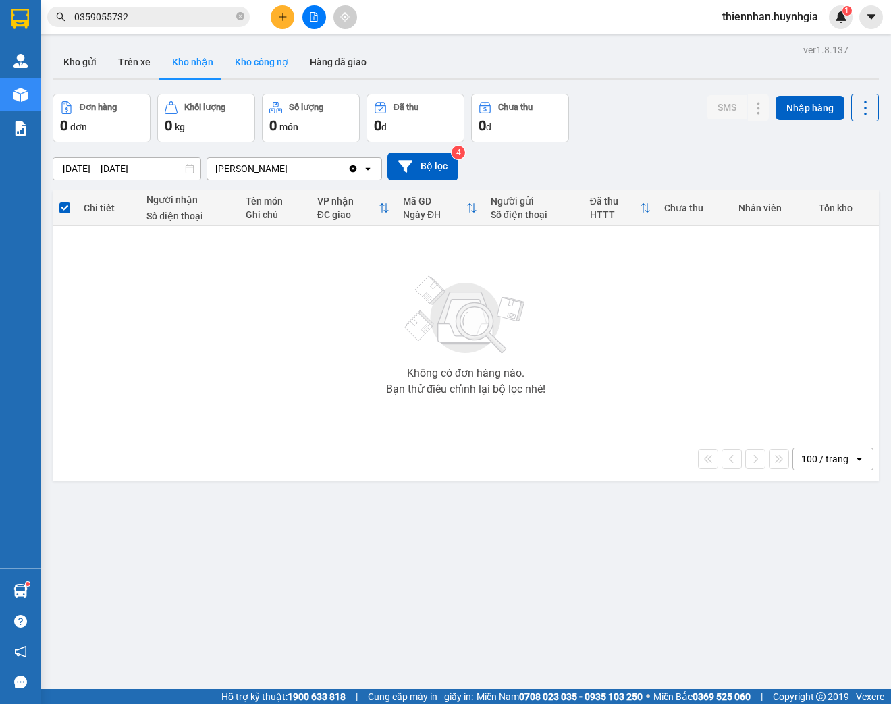
click at [258, 66] on button "Kho công nợ" at bounding box center [261, 62] width 75 height 32
